Goal: Transaction & Acquisition: Download file/media

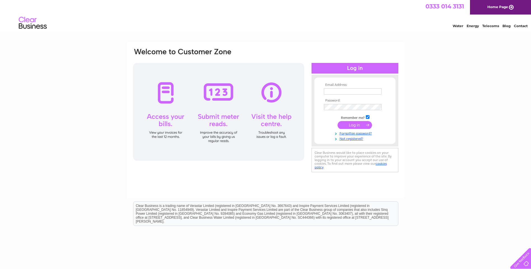
click at [330, 88] on input "text" at bounding box center [353, 91] width 58 height 6
type input "jean.tazegul@mypostoffice.co.uk"
click at [346, 125] on input "submit" at bounding box center [354, 126] width 34 height 8
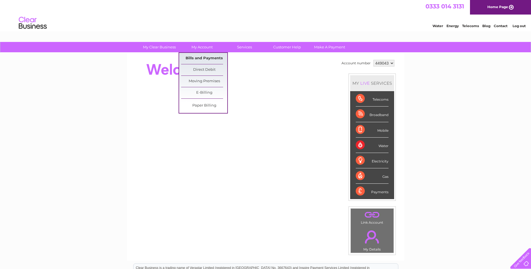
click at [198, 57] on link "Bills and Payments" at bounding box center [204, 58] width 46 height 11
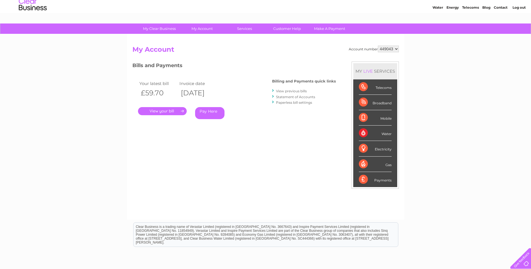
scroll to position [28, 0]
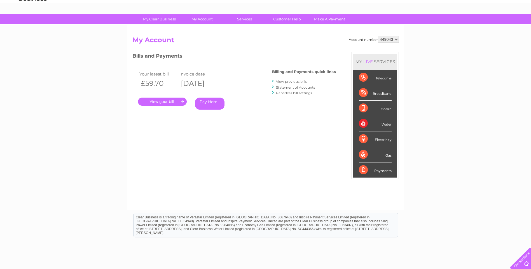
click at [166, 102] on link "." at bounding box center [162, 102] width 49 height 8
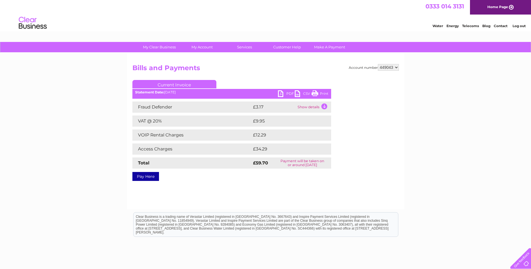
click at [280, 93] on link "PDF" at bounding box center [286, 94] width 17 height 8
